Goal: Transaction & Acquisition: Purchase product/service

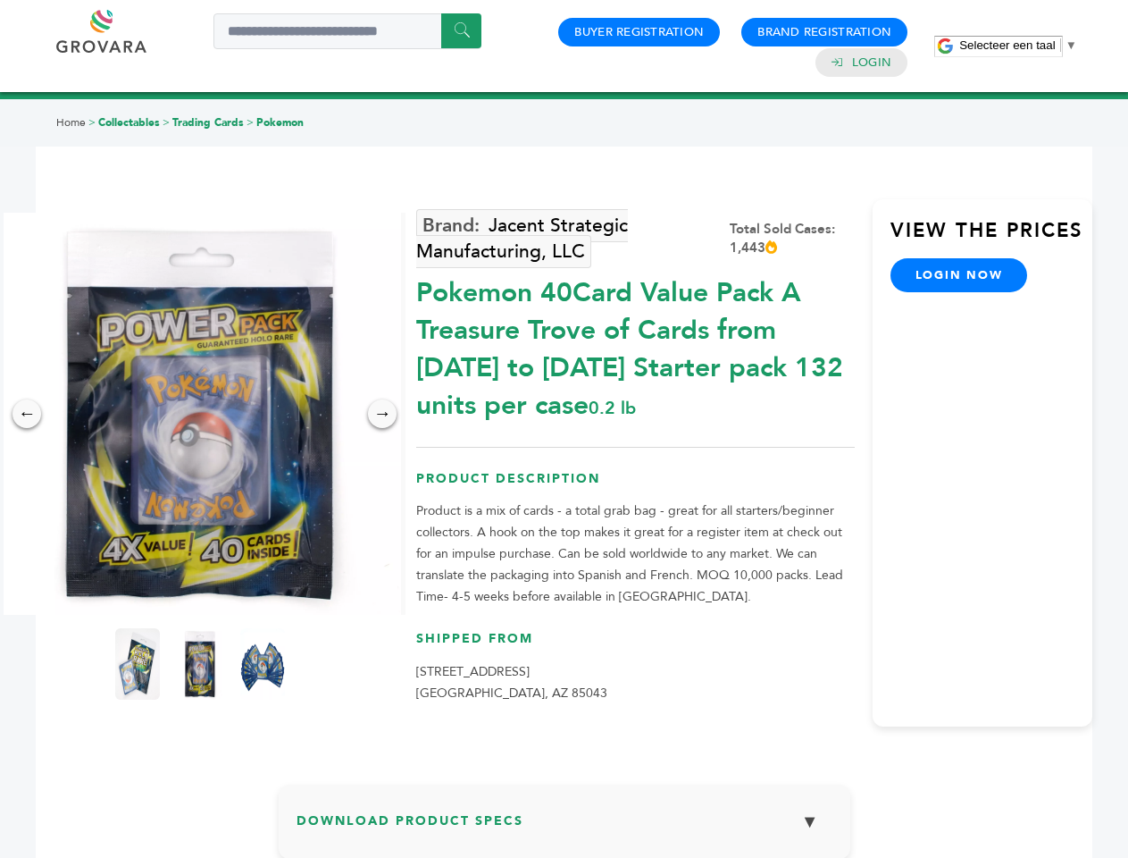
click at [1018, 45] on span "Selecteer een taal" at bounding box center [1007, 44] width 96 height 13
click at [200, 414] on img at bounding box center [200, 414] width 402 height 402
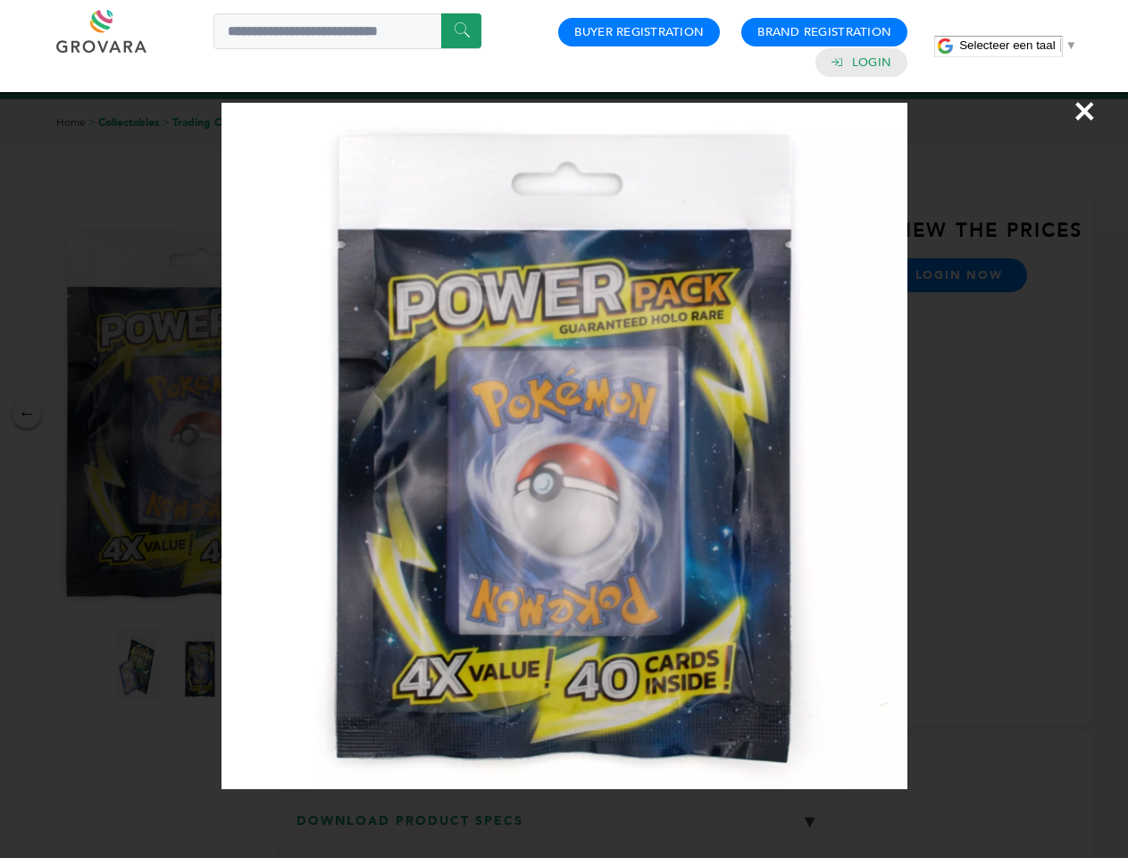
click at [27, 414] on div "×" at bounding box center [564, 429] width 1128 height 858
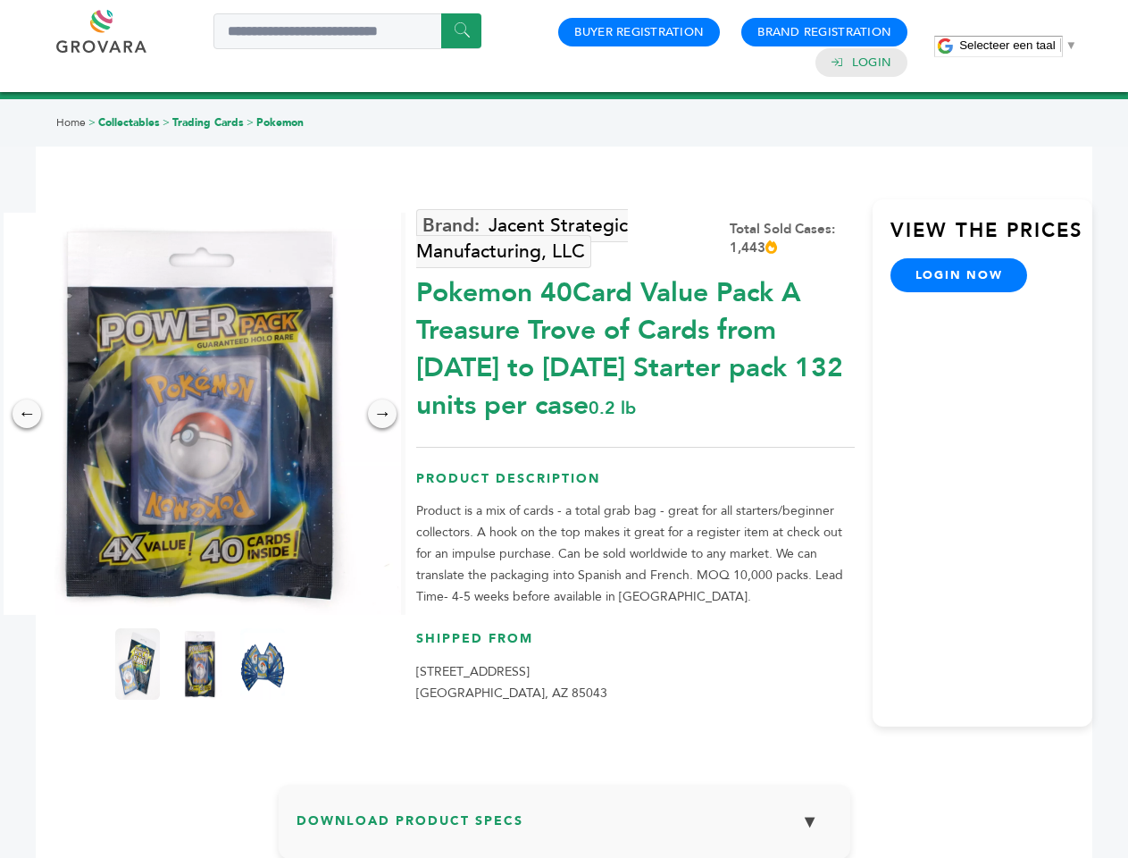
click at [382, 414] on div "→" at bounding box center [382, 413] width 29 height 29
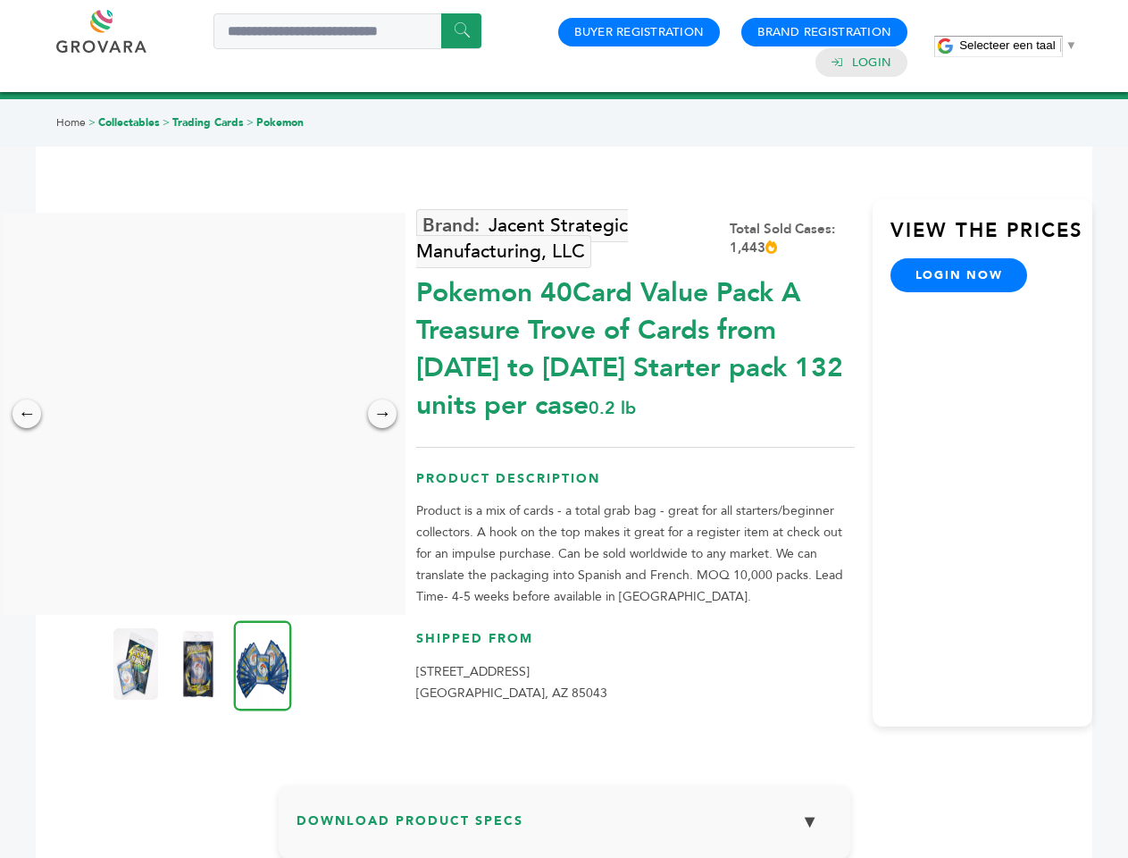
click at [138, 664] on img at bounding box center [135, 663] width 45 height 71
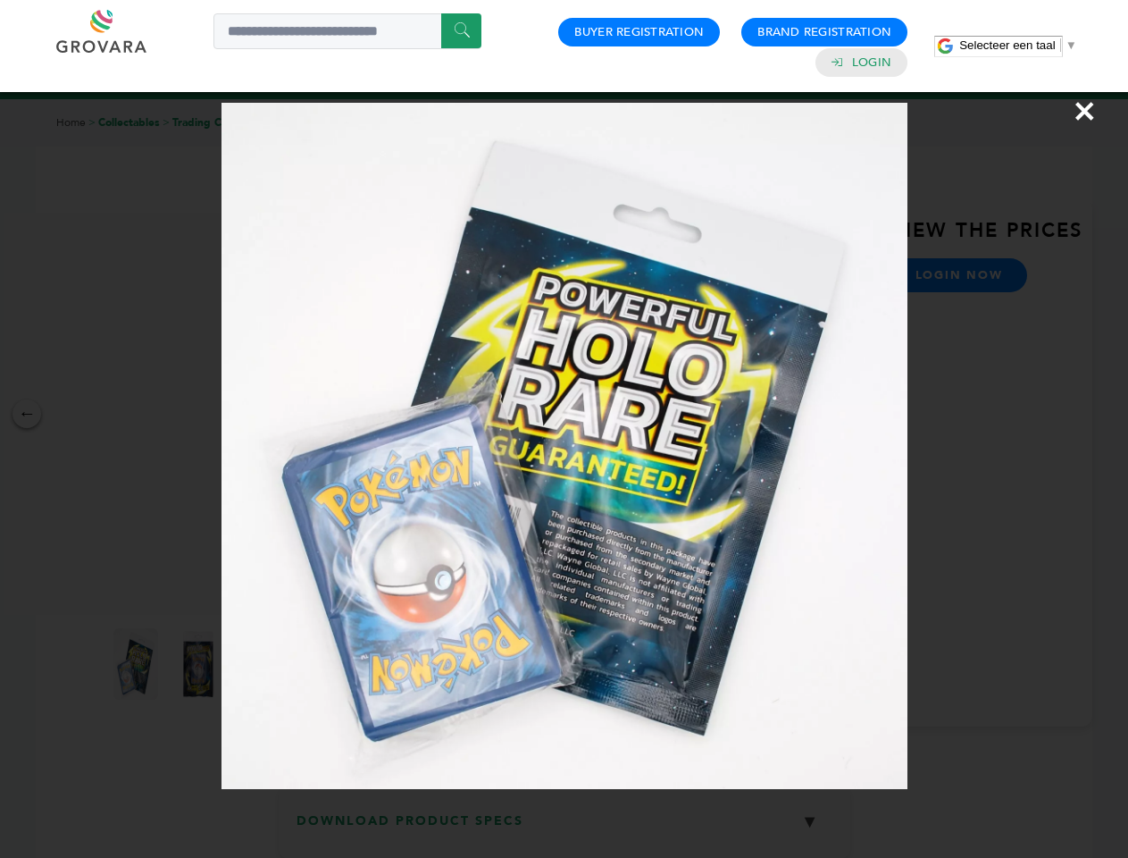
click at [200, 664] on div "×" at bounding box center [564, 429] width 1128 height 858
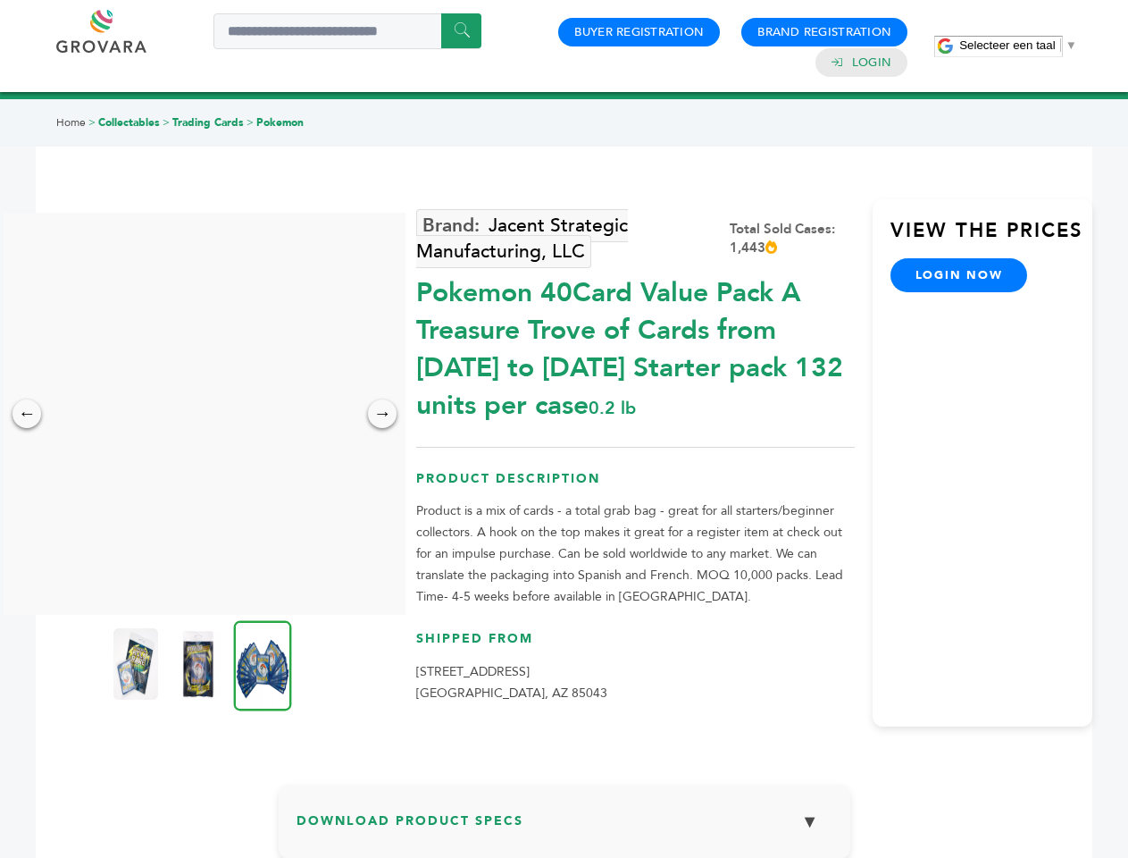
click at [263, 664] on img at bounding box center [263, 665] width 58 height 90
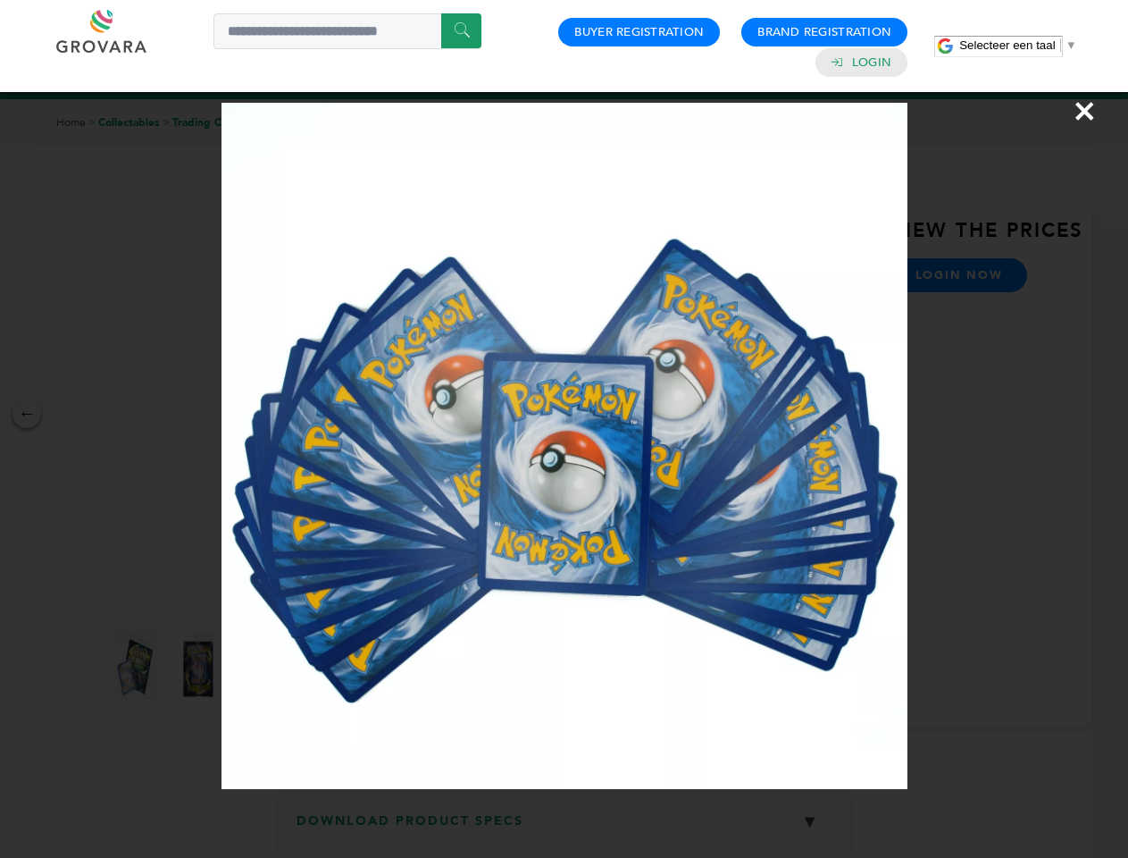
click at [565, 828] on div "×" at bounding box center [564, 429] width 1128 height 858
